Goal: Task Accomplishment & Management: Manage account settings

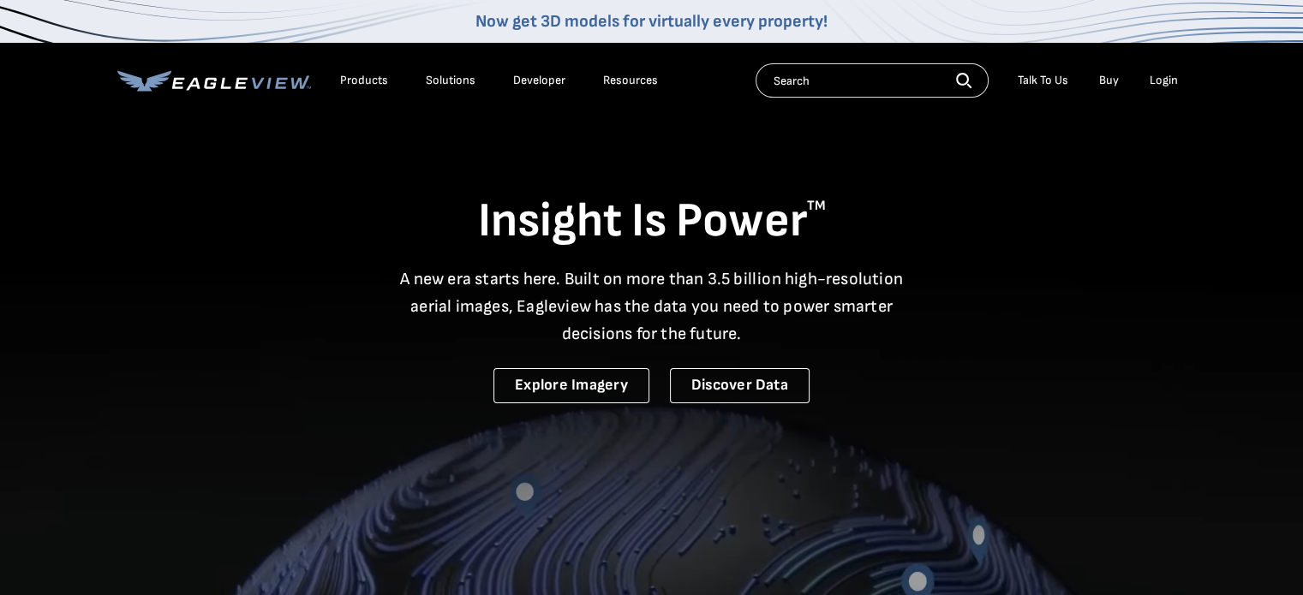
click at [1166, 78] on div "Login" at bounding box center [1164, 80] width 28 height 15
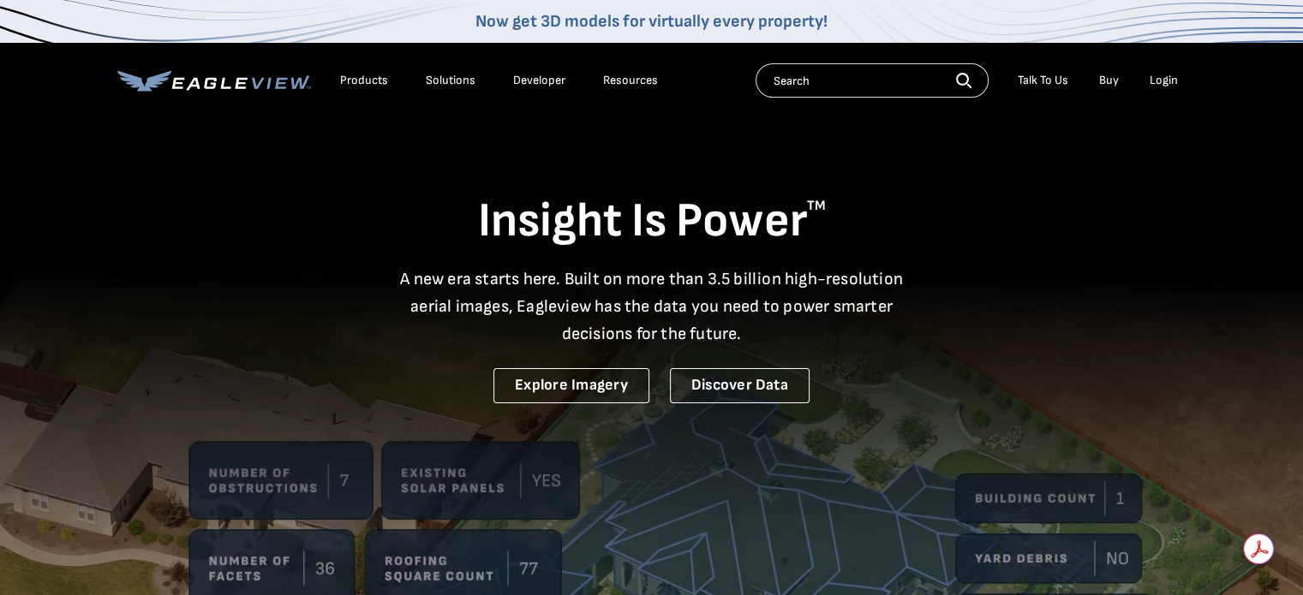
click at [1172, 76] on div "Login" at bounding box center [1164, 80] width 28 height 15
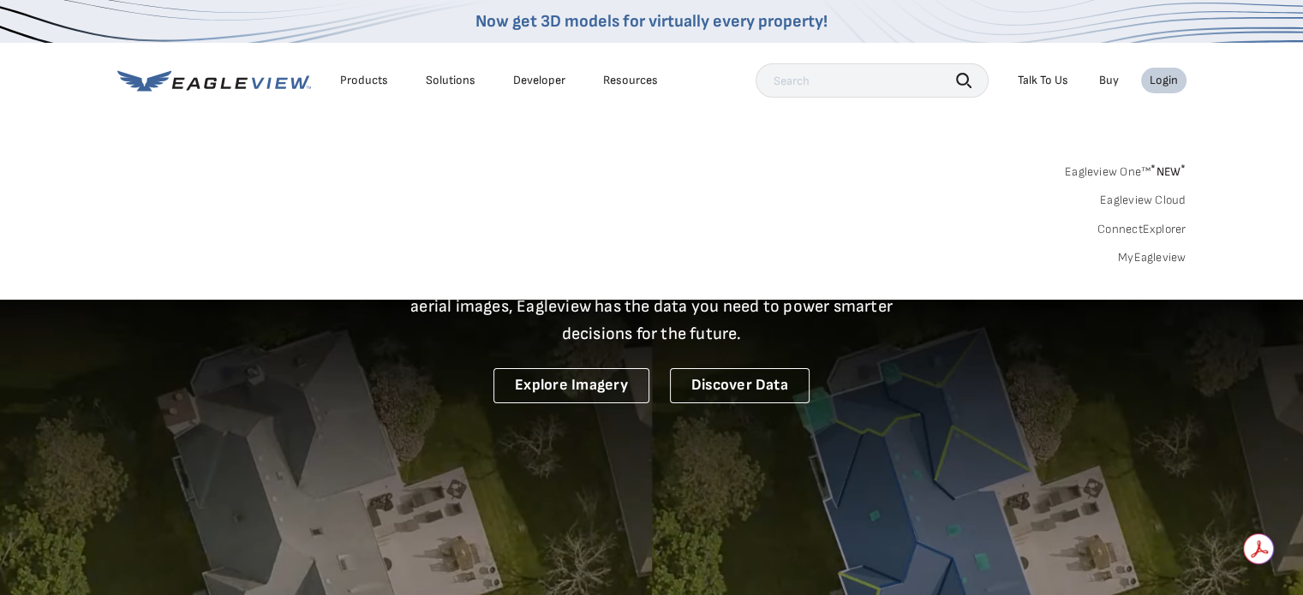
click at [1162, 263] on link "MyEagleview" at bounding box center [1152, 257] width 69 height 15
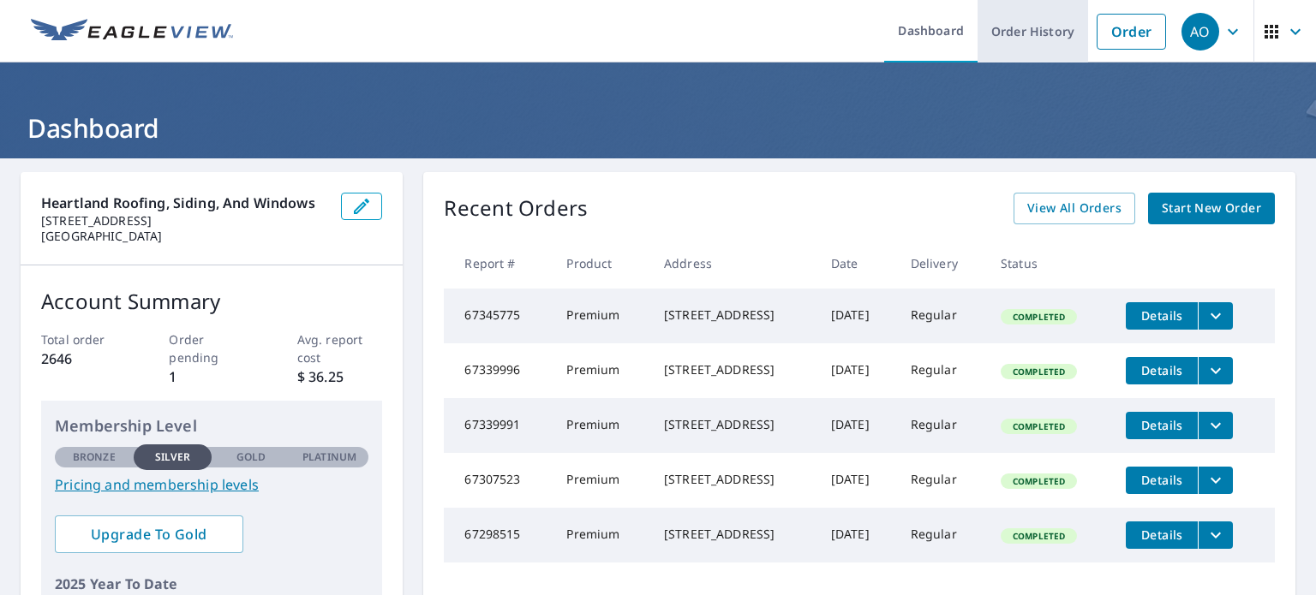
click at [997, 37] on link "Order History" at bounding box center [1033, 31] width 111 height 63
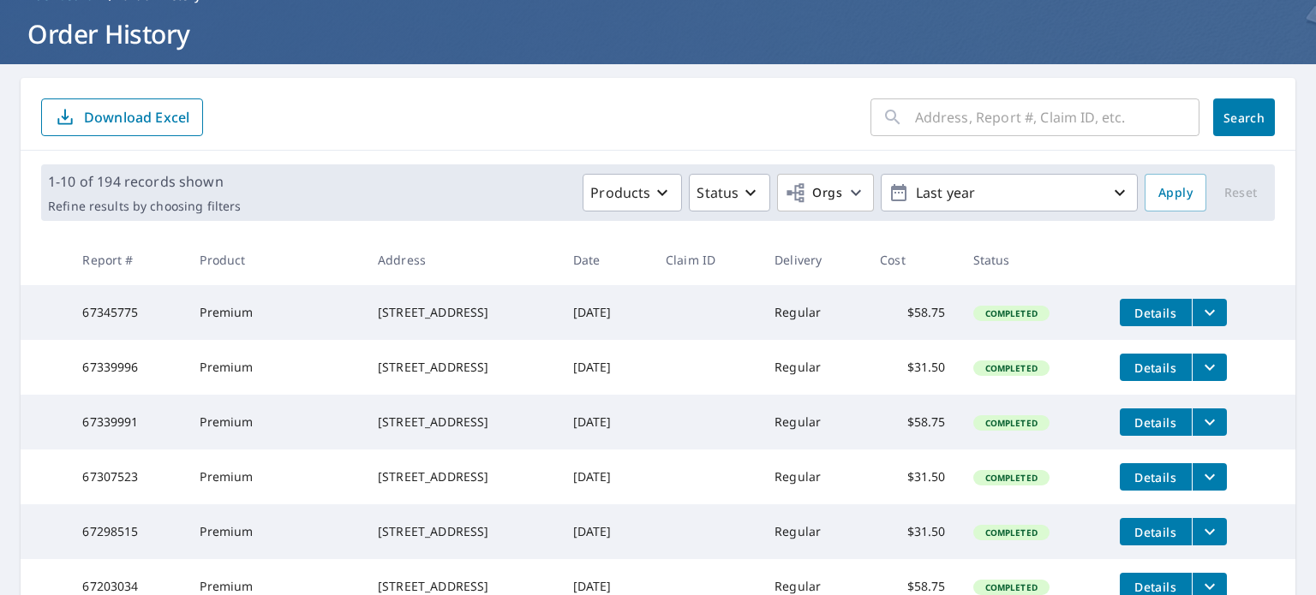
scroll to position [86, 0]
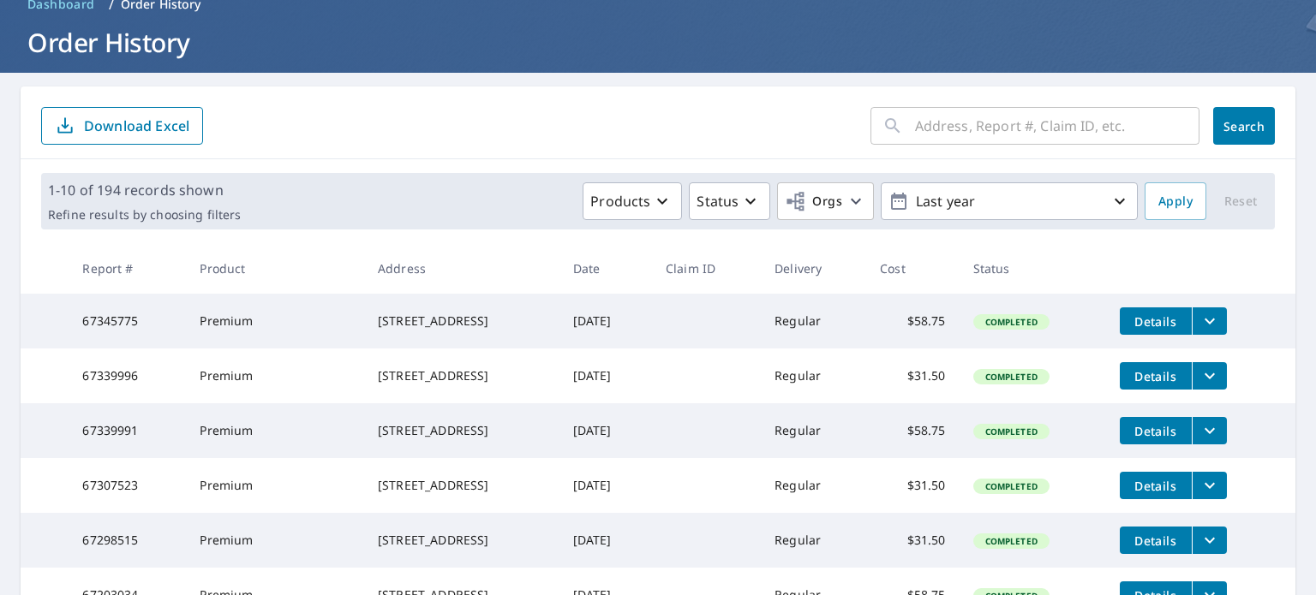
click at [162, 125] on p "Download Excel" at bounding box center [136, 126] width 105 height 19
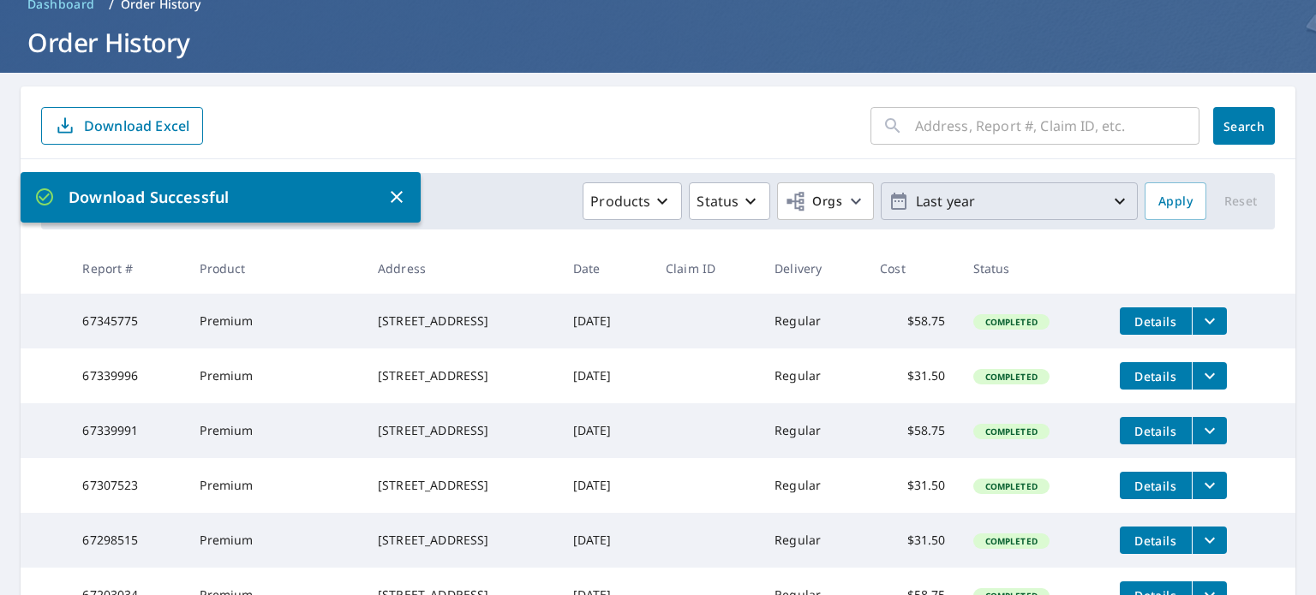
click at [1115, 202] on icon "button" at bounding box center [1120, 202] width 10 height 6
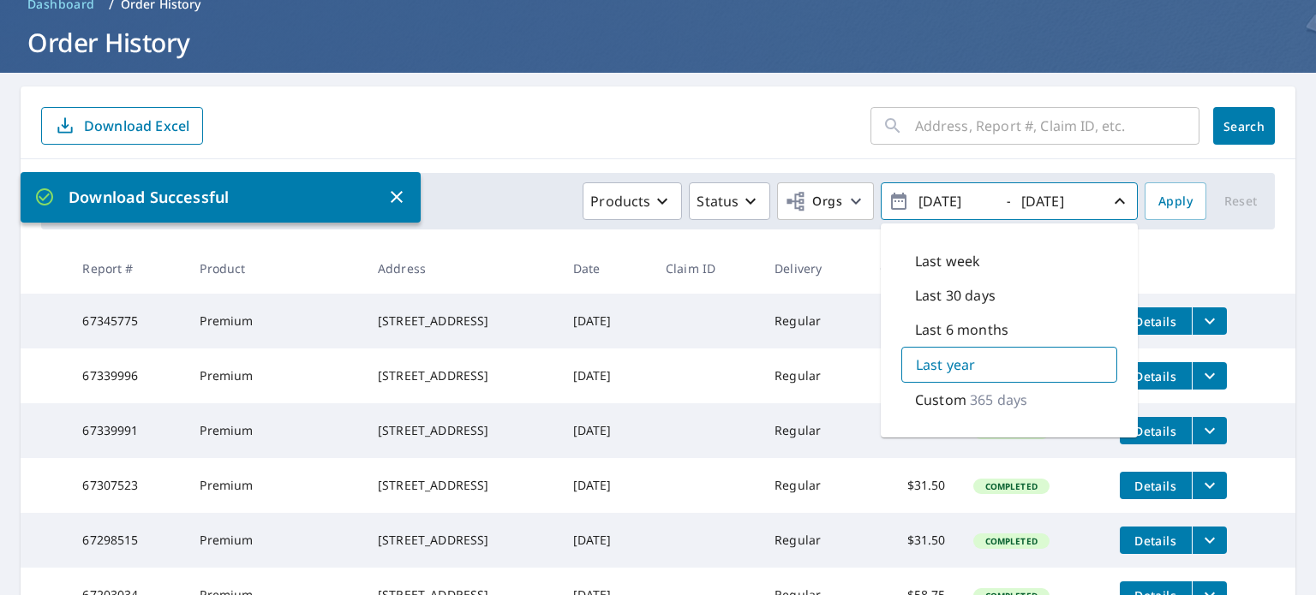
click at [984, 299] on div "Last 30 days" at bounding box center [1009, 295] width 216 height 34
type input "2025/08/10"
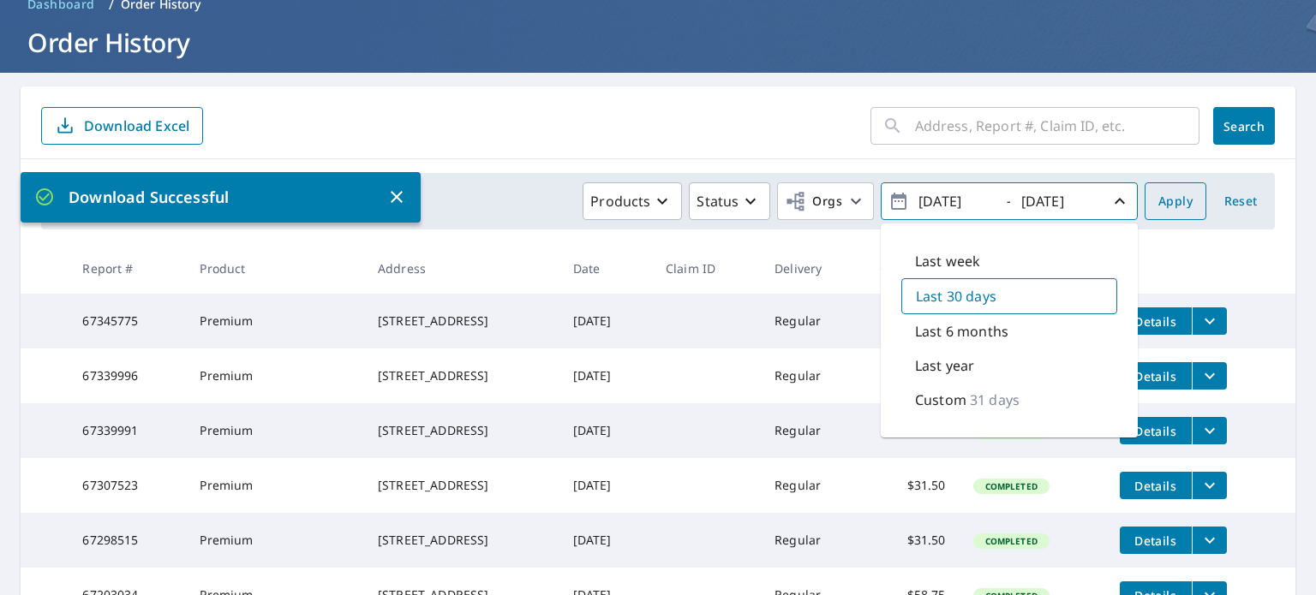
click at [1169, 200] on span "Apply" at bounding box center [1175, 201] width 34 height 21
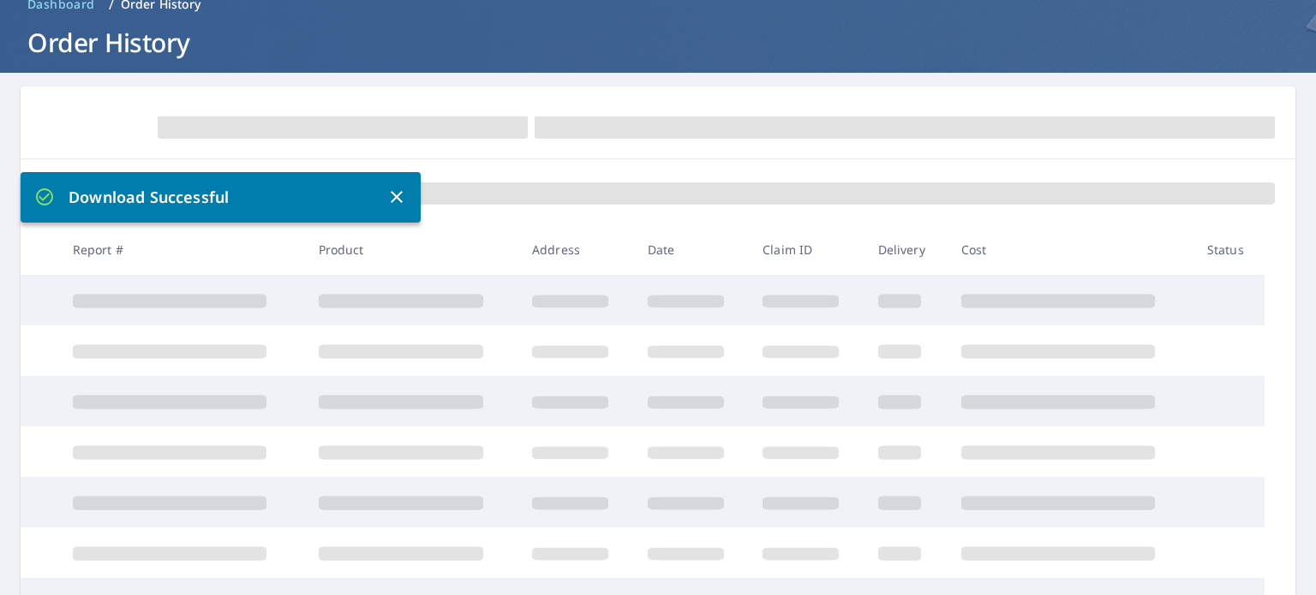
click at [394, 194] on icon "button" at bounding box center [397, 197] width 12 height 12
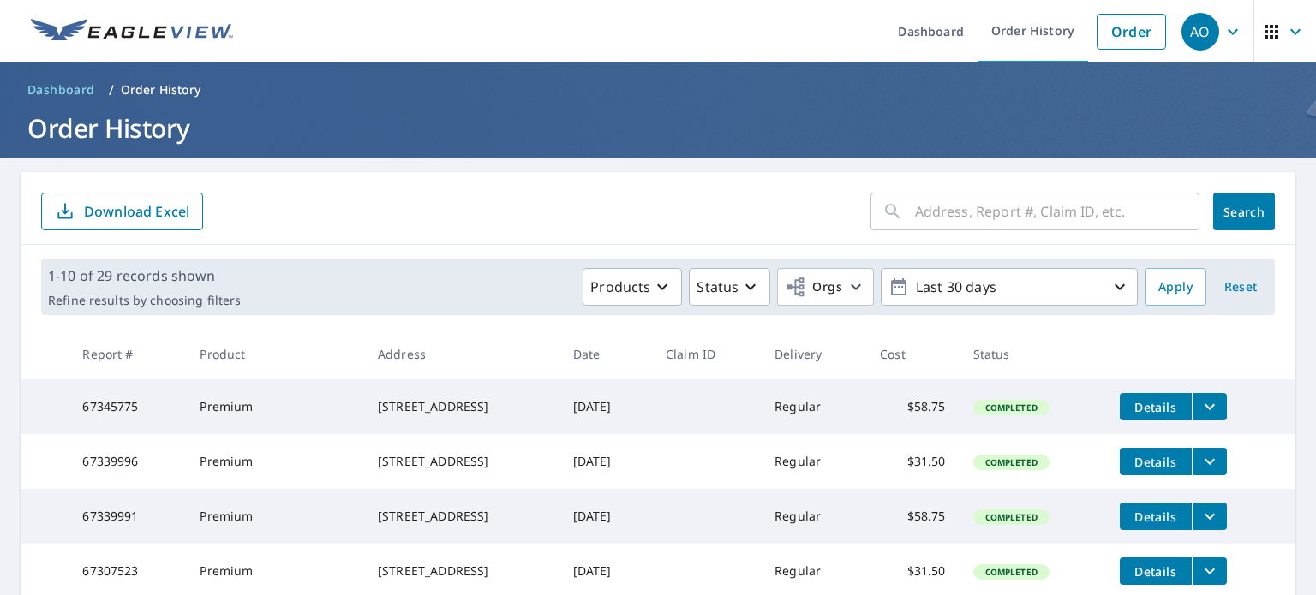
click at [179, 214] on p "Download Excel" at bounding box center [136, 211] width 105 height 19
